Goal: Find contact information: Find contact information

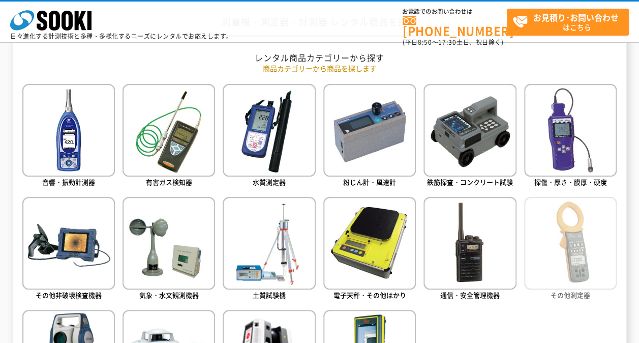
scroll to position [407, 0]
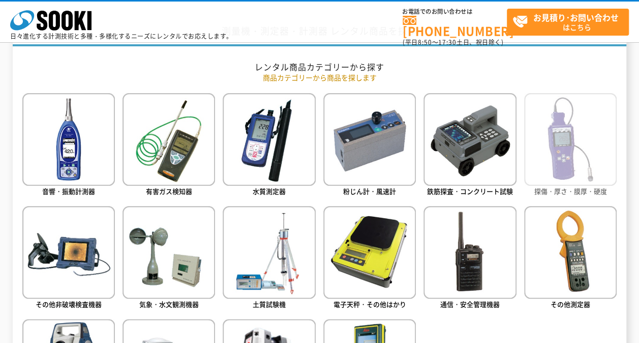
click at [557, 112] on img at bounding box center [570, 139] width 93 height 93
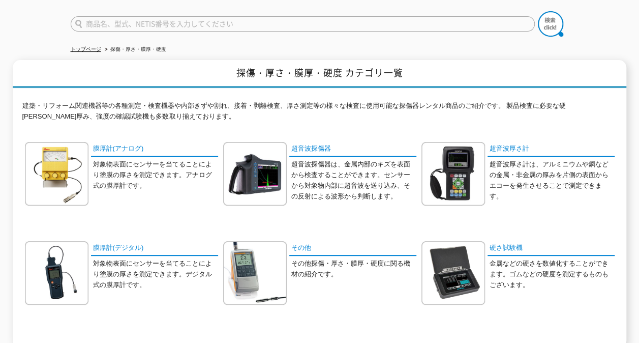
scroll to position [152, 0]
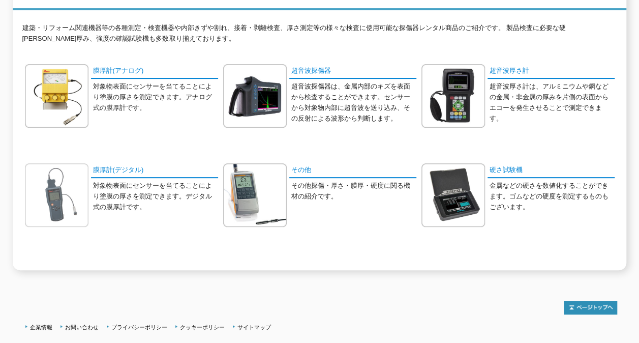
click at [70, 182] on img at bounding box center [57, 195] width 64 height 64
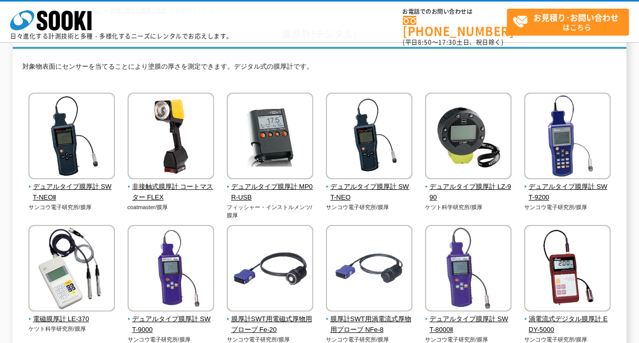
scroll to position [102, 0]
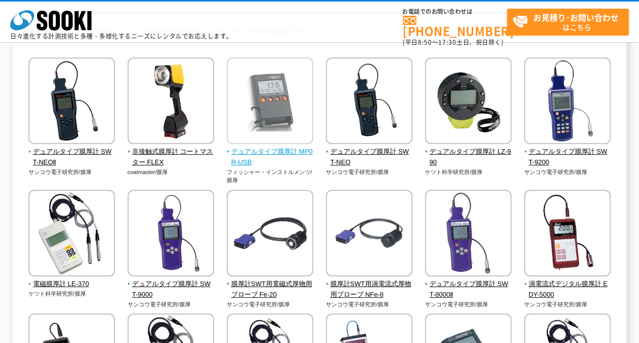
click at [292, 147] on span "デュアルタイプ膜厚計 MP0R-USB" at bounding box center [270, 156] width 87 height 21
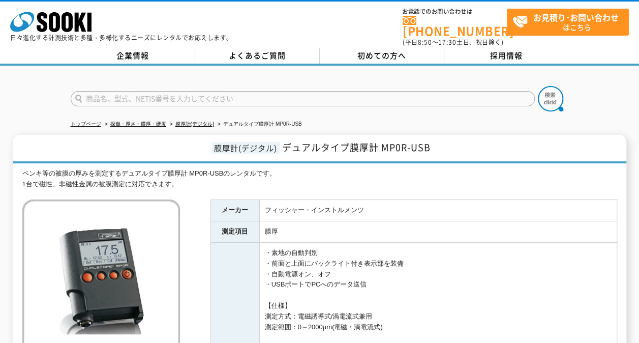
click at [466, 25] on link "[PHONE_NUMBER]" at bounding box center [455, 26] width 104 height 21
click at [600, 93] on div at bounding box center [319, 90] width 639 height 49
